Goal: Transaction & Acquisition: Download file/media

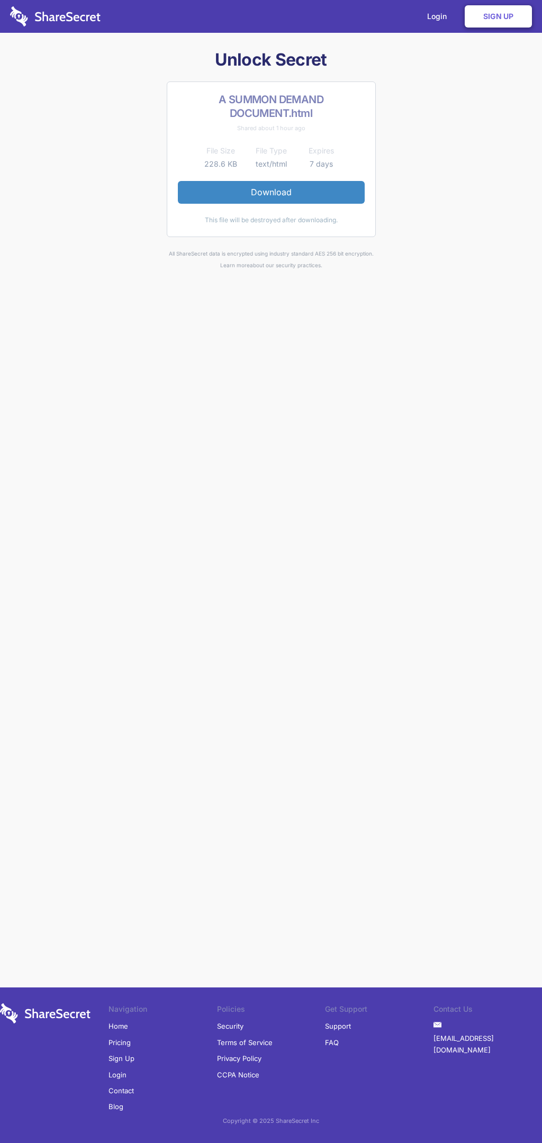
click at [271, 192] on link "Download" at bounding box center [271, 192] width 187 height 22
